Goal: Navigation & Orientation: Find specific page/section

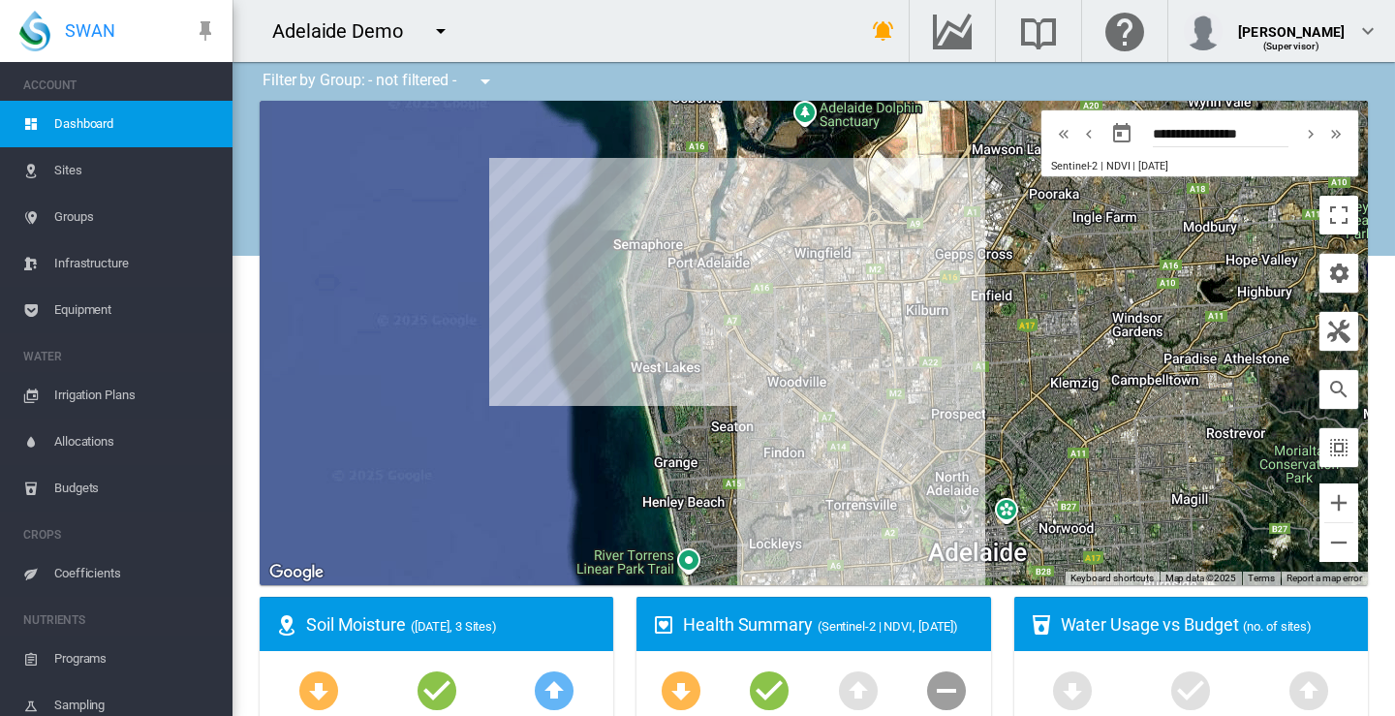
click at [435, 31] on md-icon "icon-menu-down" at bounding box center [440, 30] width 23 height 23
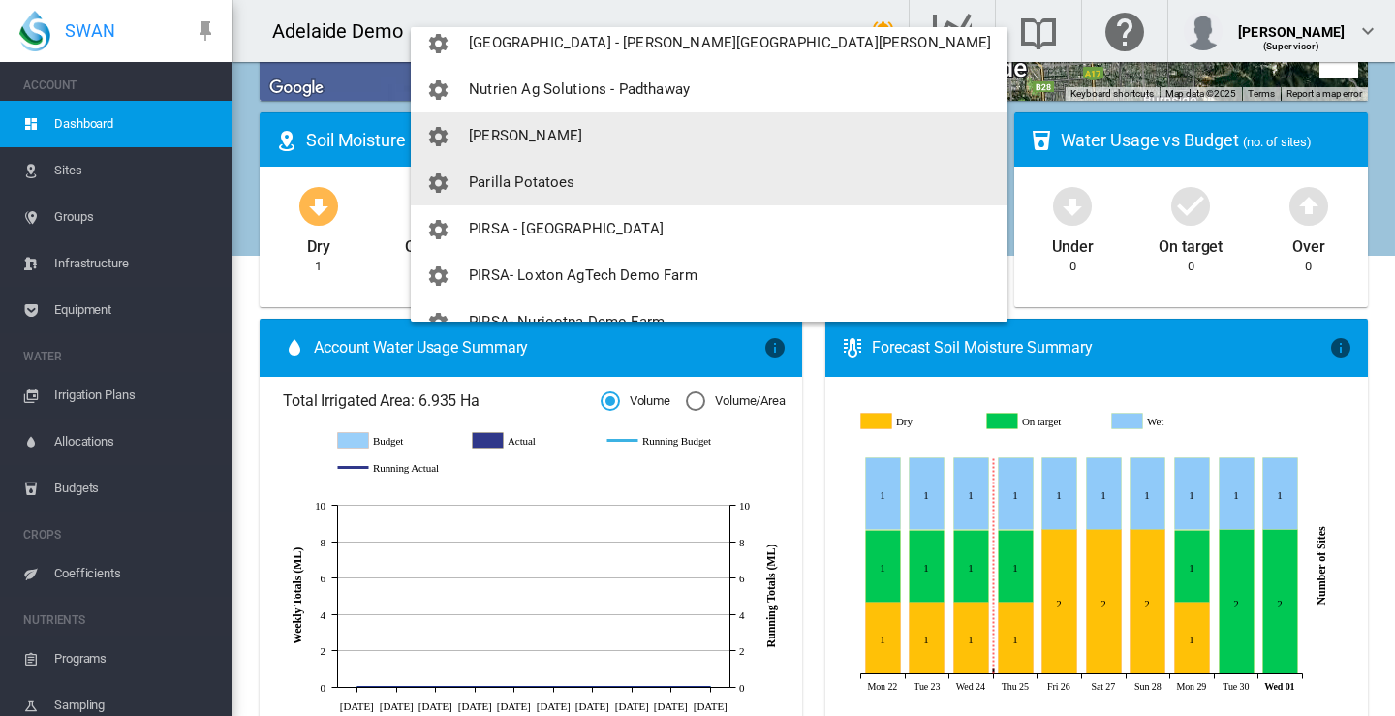
scroll to position [1259, 0]
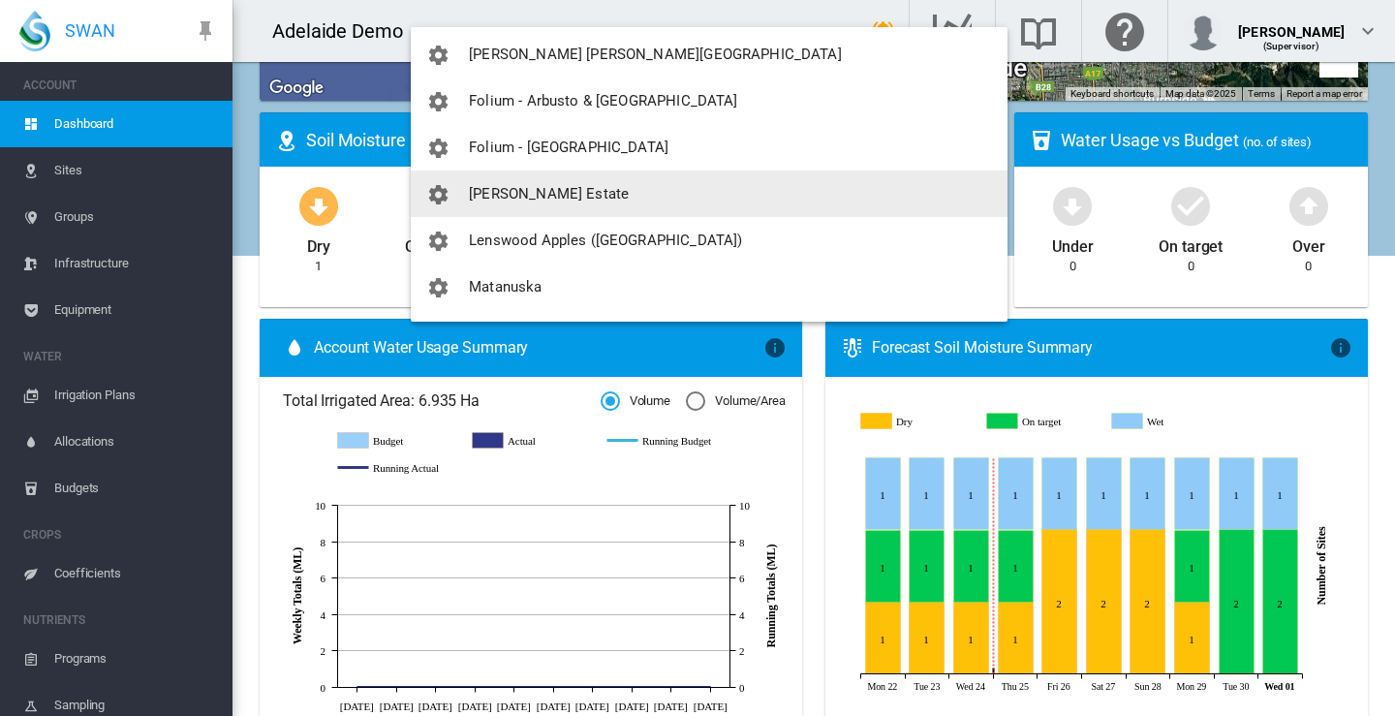
click at [512, 196] on span "[PERSON_NAME] Estate" at bounding box center [549, 193] width 160 height 17
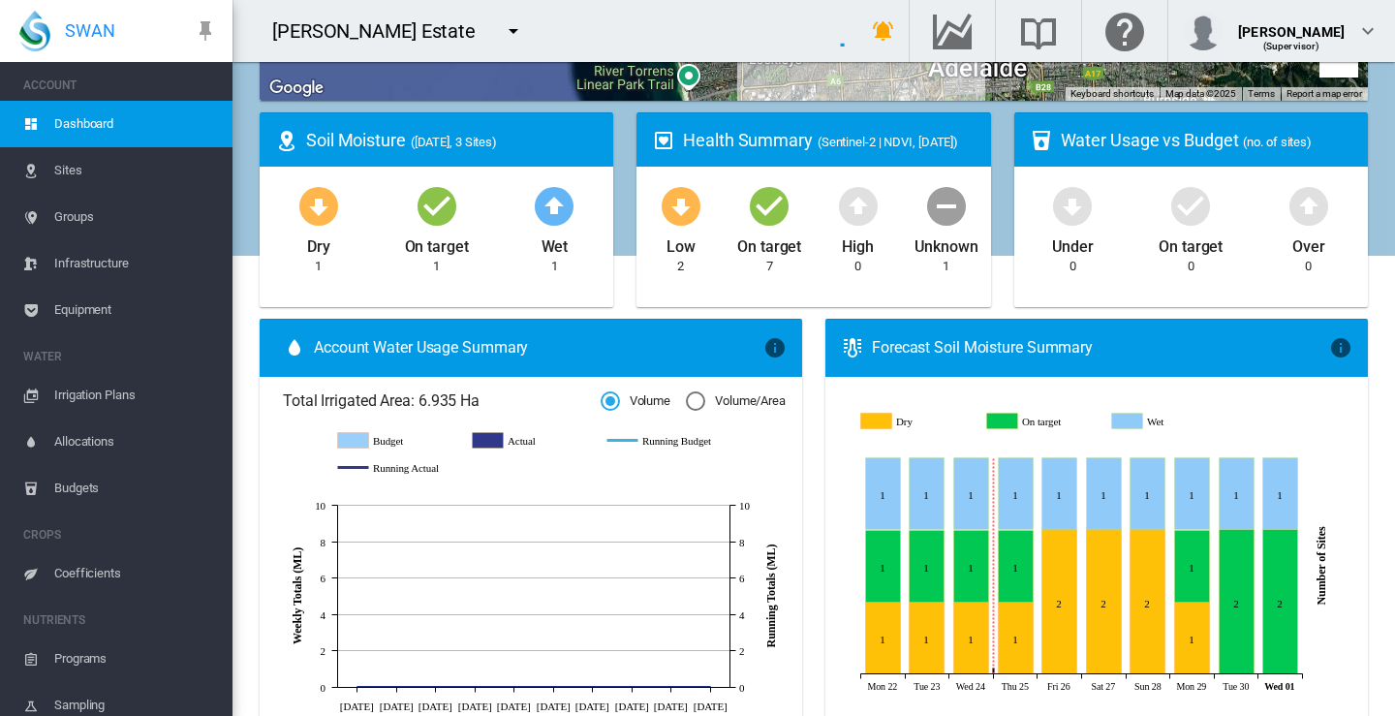
click at [511, 195] on div "Wet 1" at bounding box center [555, 229] width 118 height 94
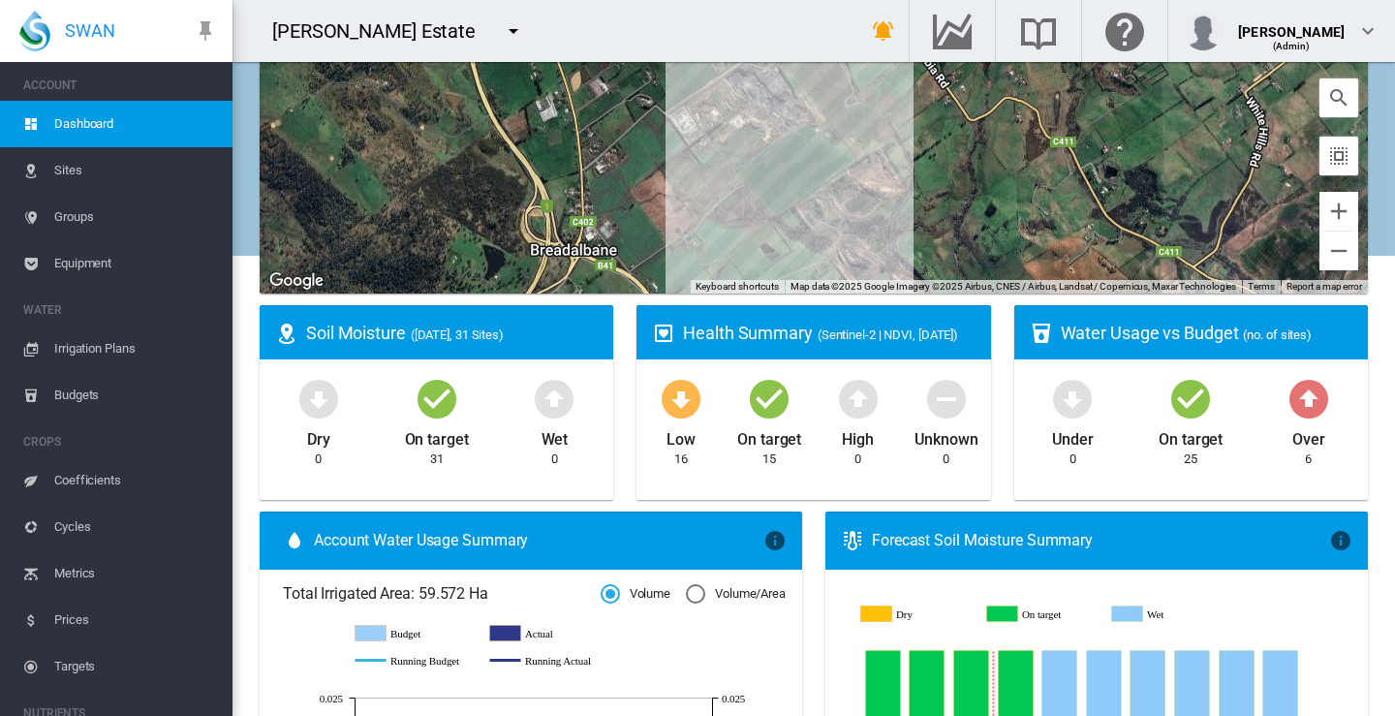
scroll to position [291, 0]
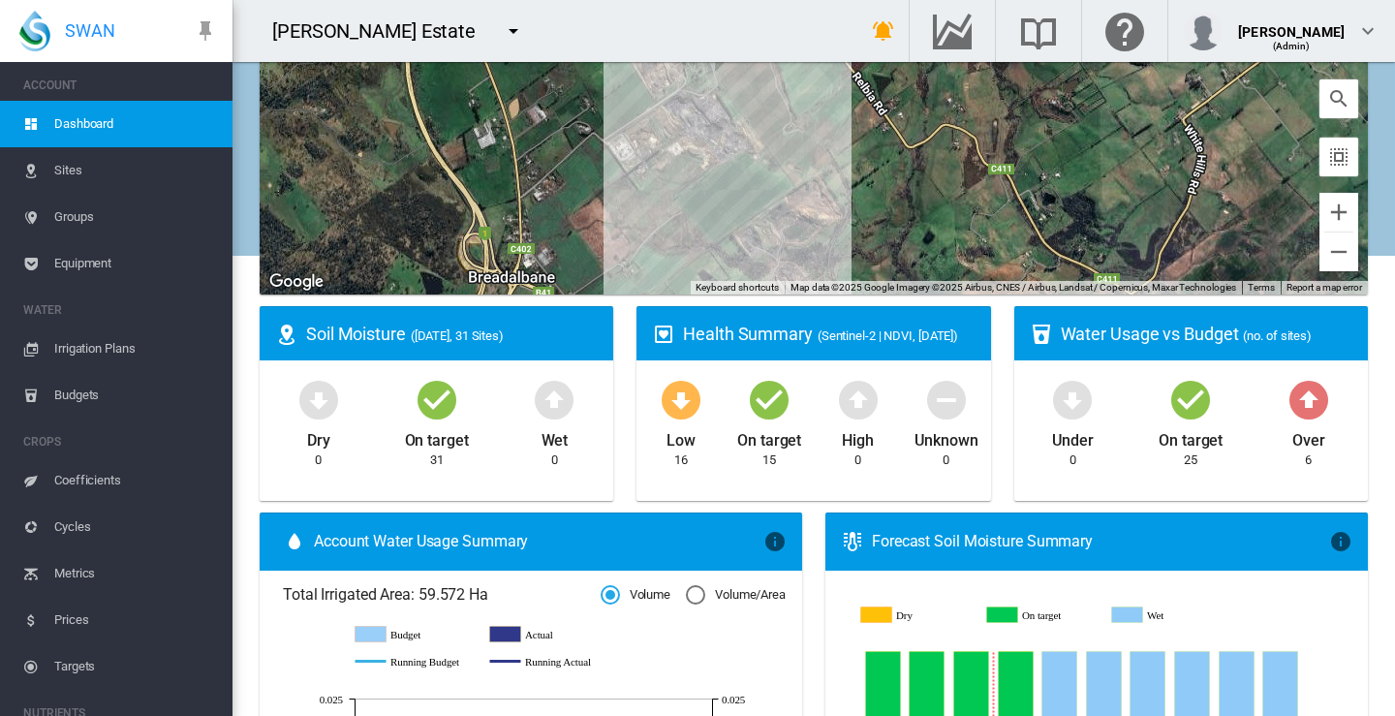
drag, startPoint x: 480, startPoint y: 199, endPoint x: 418, endPoint y: 231, distance: 69.8
click at [418, 231] on div at bounding box center [814, 52] width 1108 height 484
click at [502, 30] on md-icon "icon-menu-down" at bounding box center [513, 30] width 23 height 23
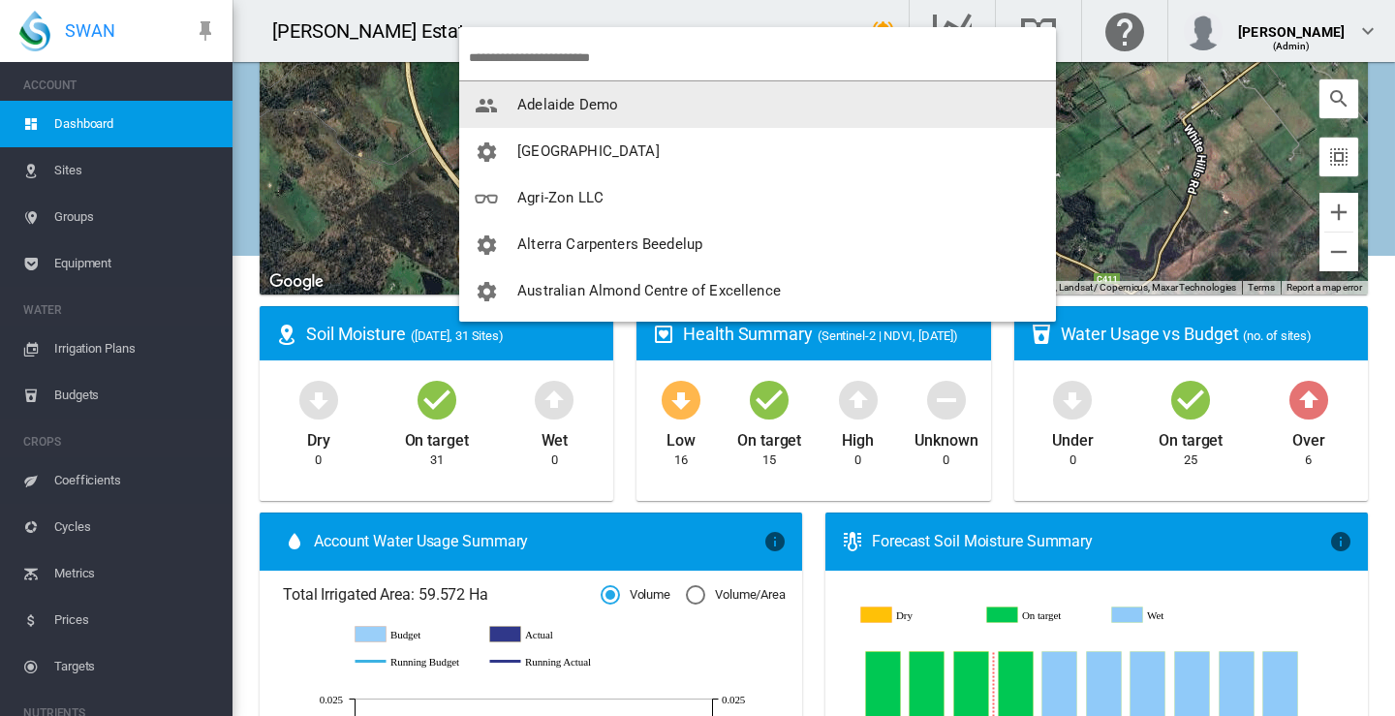
click at [555, 102] on span "Adelaide Demo" at bounding box center [567, 104] width 101 height 17
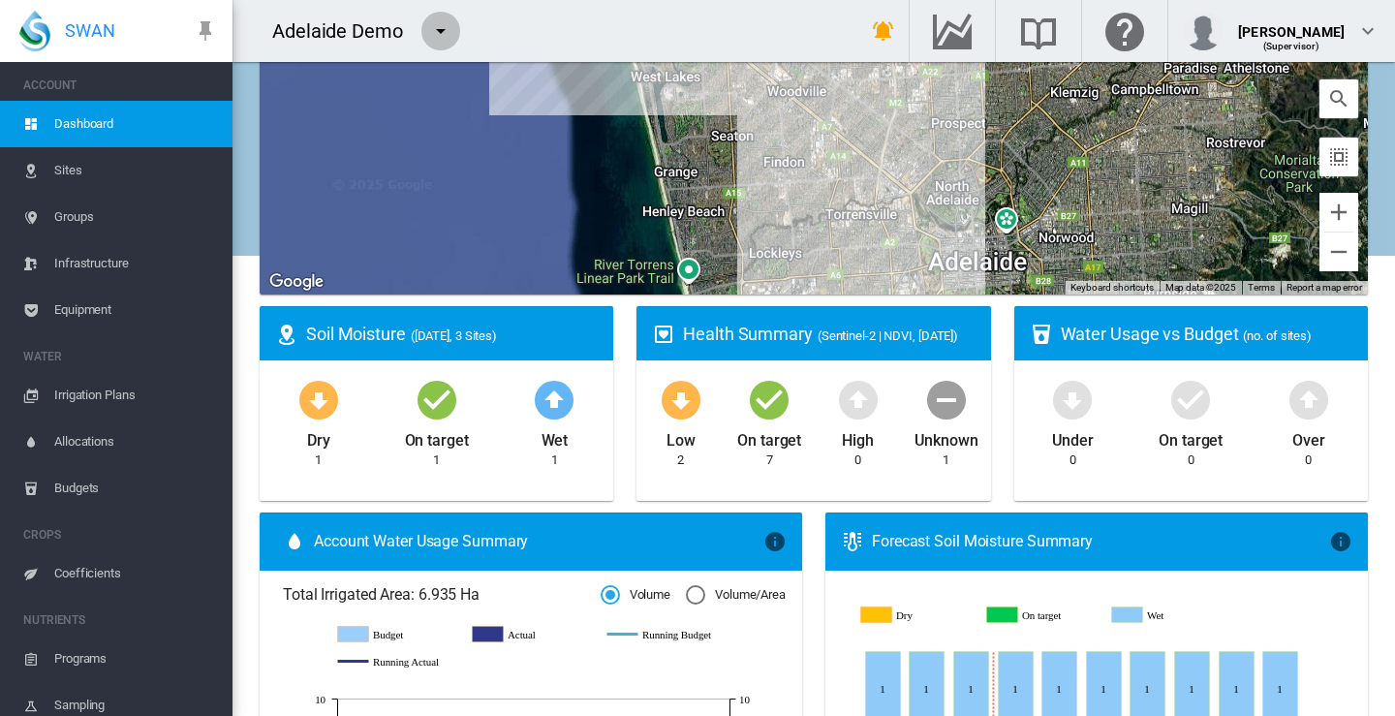
click at [439, 28] on md-icon "icon-menu-down" at bounding box center [440, 30] width 23 height 23
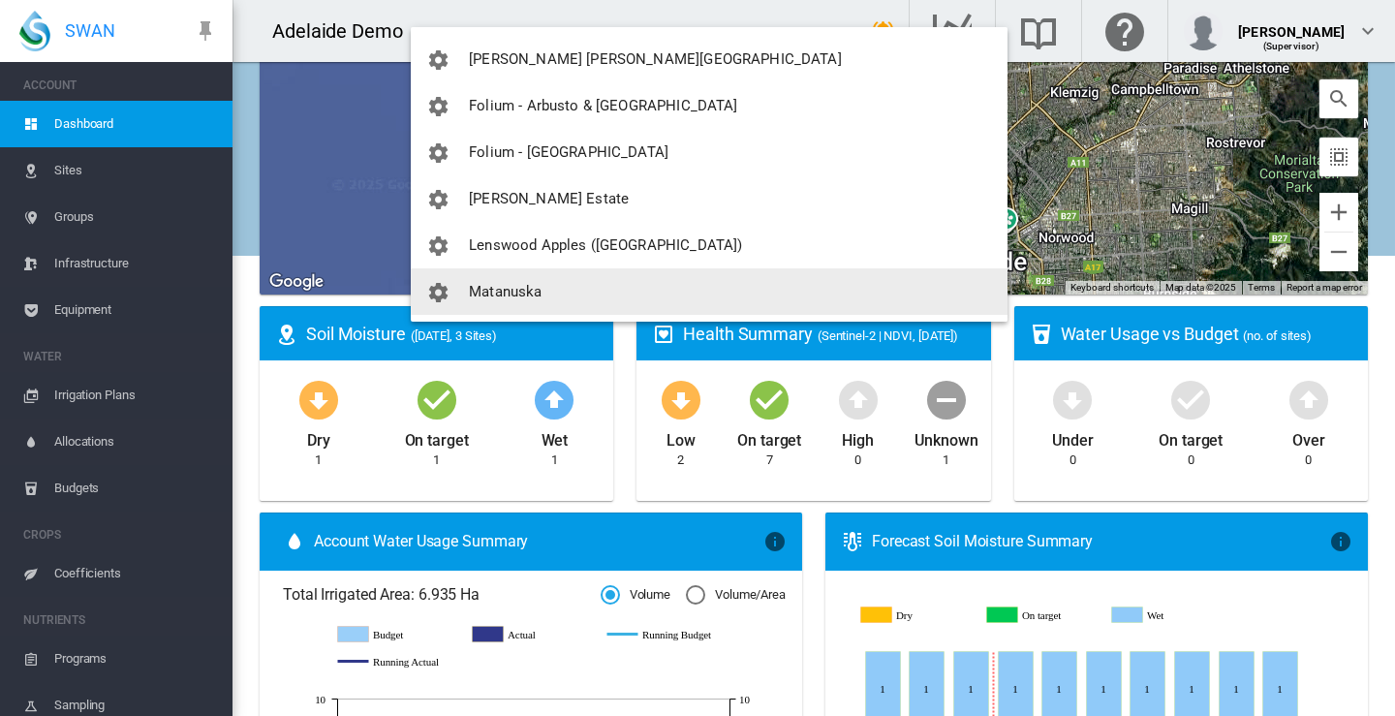
scroll to position [1259, 0]
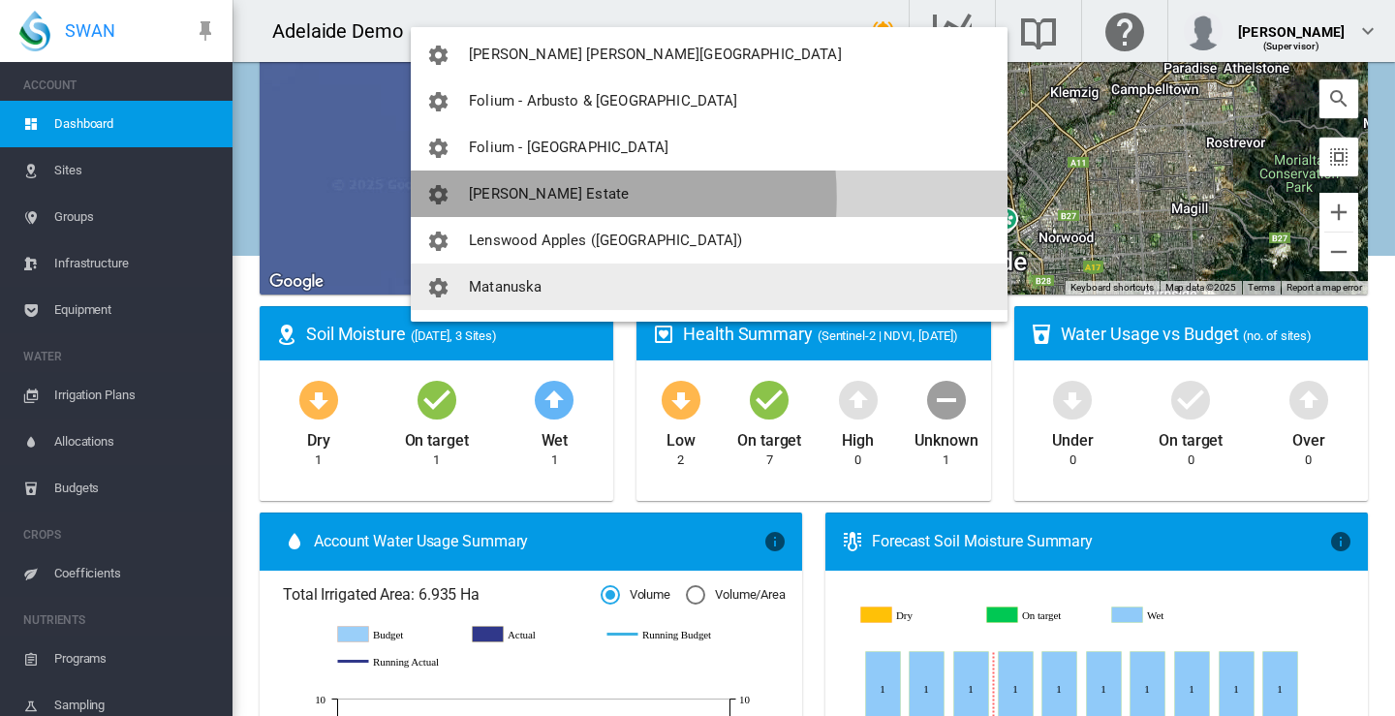
click at [527, 198] on span "[PERSON_NAME] Estate" at bounding box center [549, 193] width 160 height 17
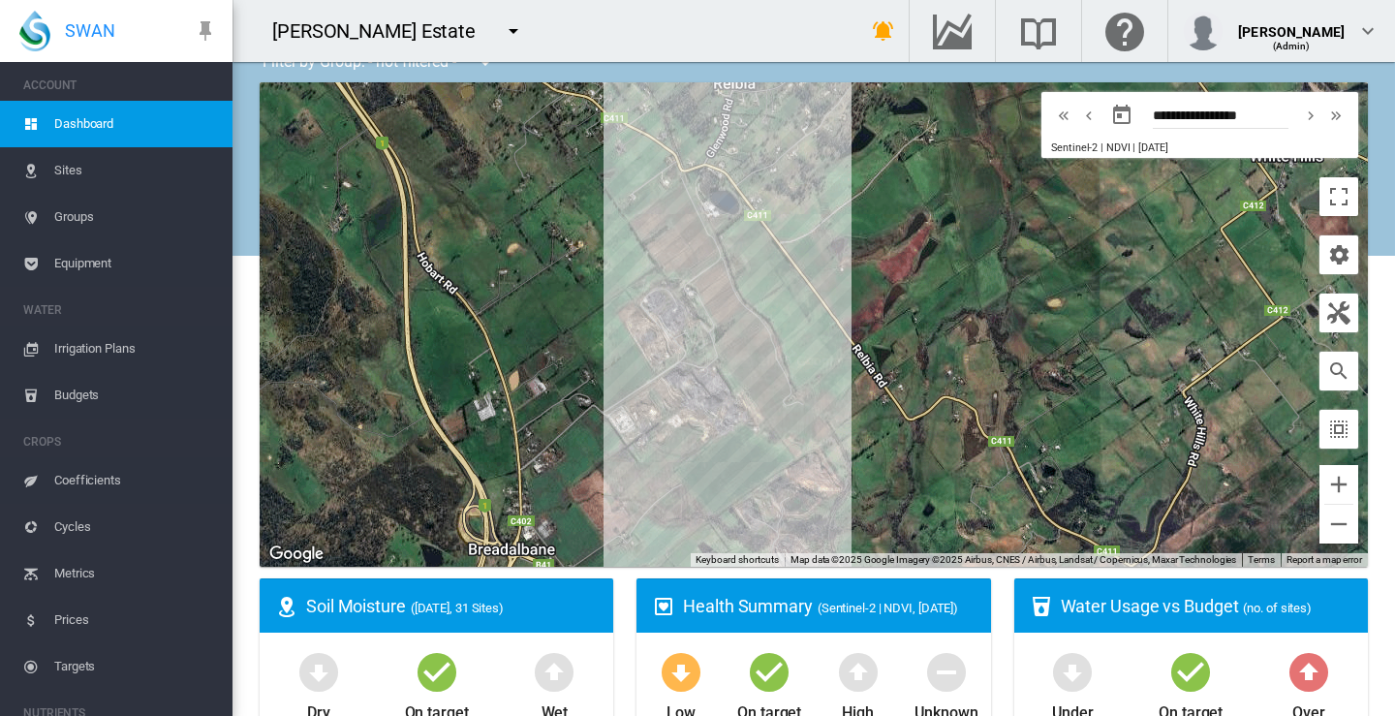
scroll to position [0, 0]
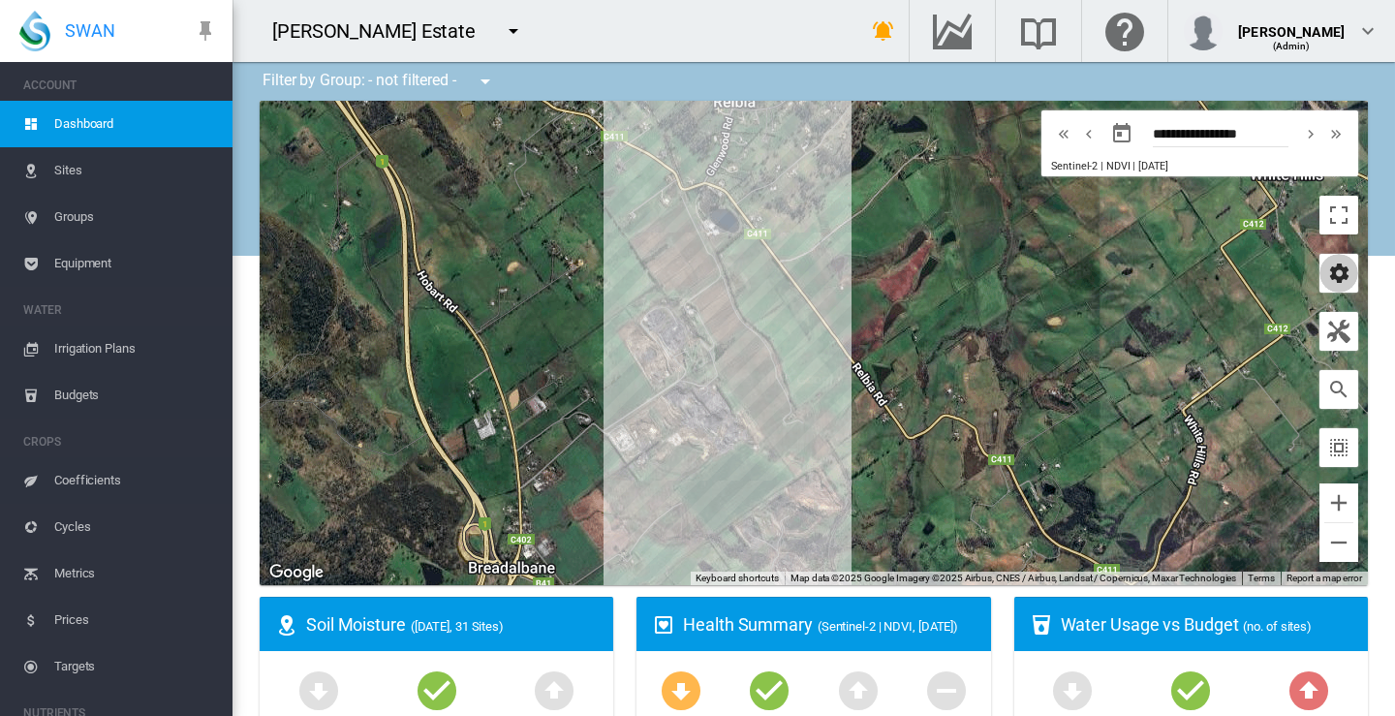
click at [1327, 272] on md-icon "icon-cog" at bounding box center [1338, 273] width 23 height 23
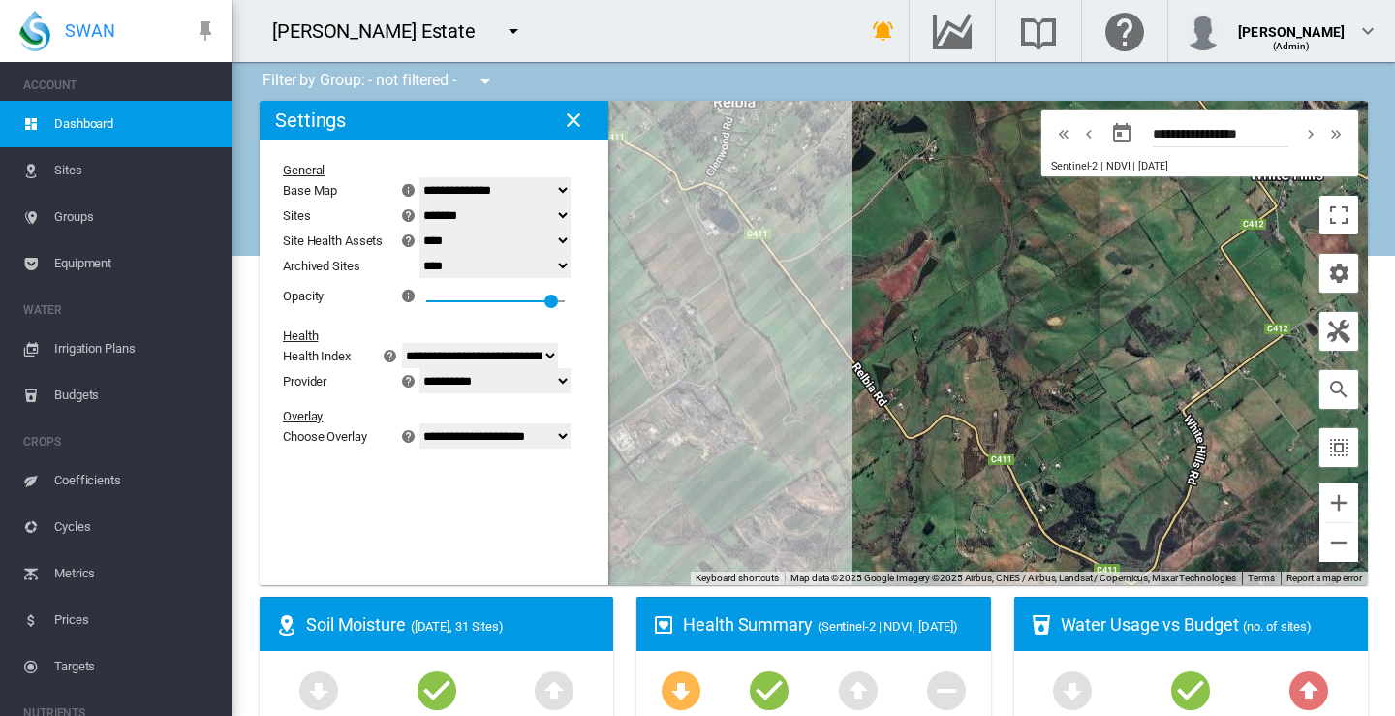
click at [571, 383] on select "**********" at bounding box center [494, 380] width 151 height 25
click at [699, 483] on div at bounding box center [814, 343] width 1108 height 484
click at [572, 118] on md-icon "icon-close" at bounding box center [573, 119] width 23 height 23
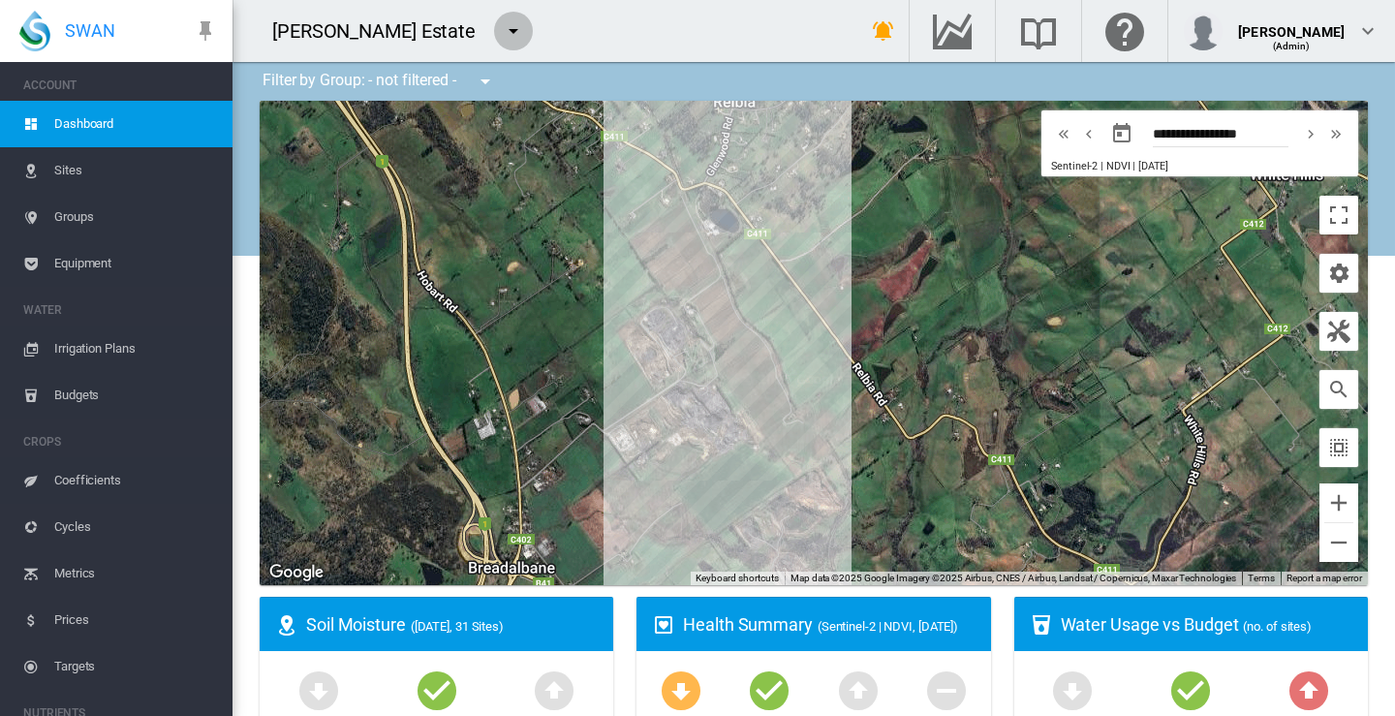
click at [502, 33] on md-icon "icon-menu-down" at bounding box center [513, 30] width 23 height 23
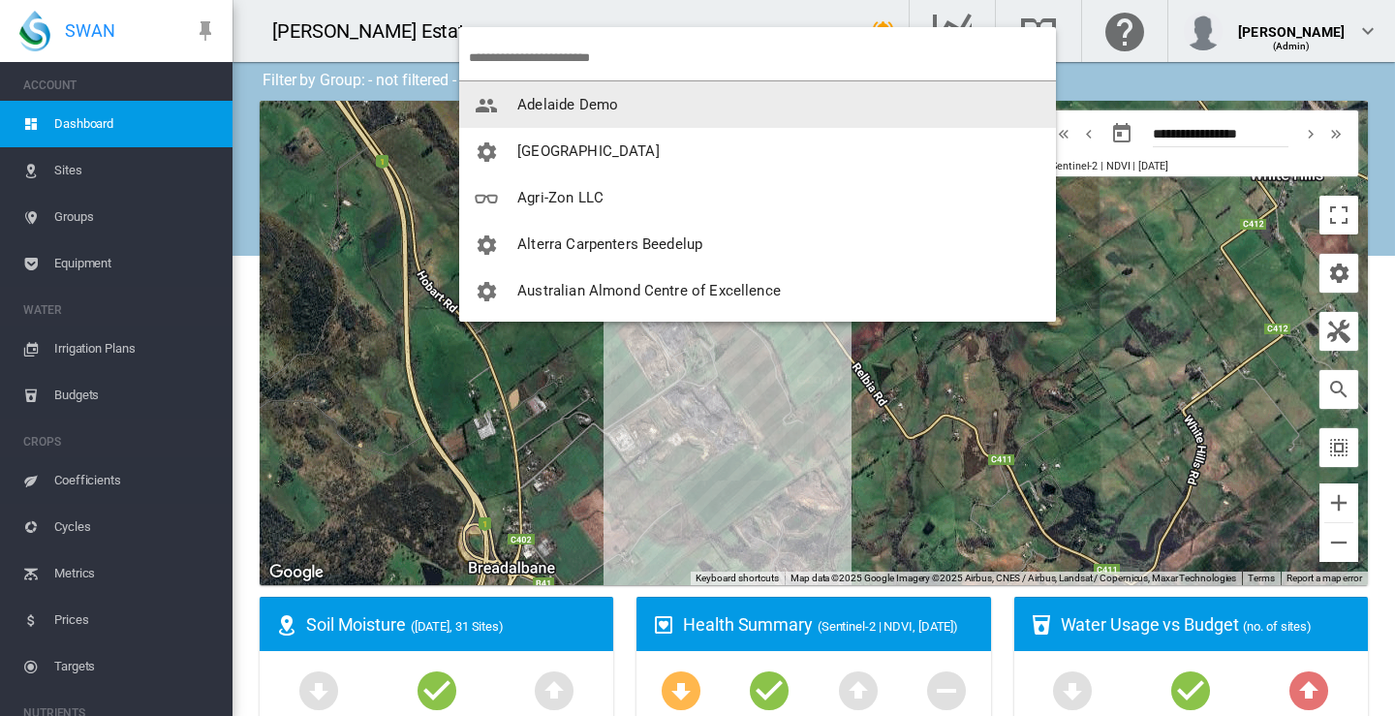
click at [535, 103] on span "Adelaide Demo" at bounding box center [567, 104] width 101 height 17
